Goal: Submit feedback/report problem: Submit feedback/report problem

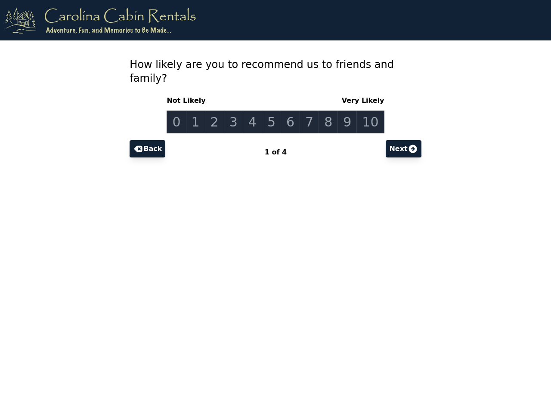
click at [183, 111] on link "0" at bounding box center [176, 122] width 19 height 23
click at [201, 111] on link "1" at bounding box center [195, 122] width 19 height 23
click at [219, 111] on link "2" at bounding box center [214, 122] width 19 height 23
click at [236, 111] on link "3" at bounding box center [233, 122] width 19 height 23
click at [255, 111] on link "4" at bounding box center [252, 122] width 19 height 23
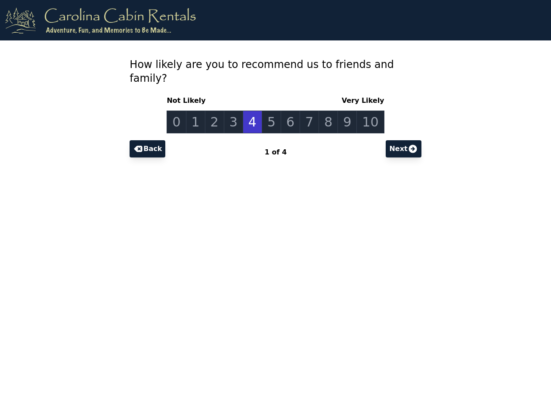
click at [272, 111] on link "5" at bounding box center [271, 122] width 19 height 23
click at [290, 111] on link "6" at bounding box center [290, 122] width 19 height 23
click at [307, 111] on link "7" at bounding box center [309, 122] width 19 height 23
click at [325, 111] on link "8" at bounding box center [328, 122] width 19 height 23
click at [343, 111] on link "9" at bounding box center [347, 122] width 19 height 23
